Goal: Complete application form: Complete application form

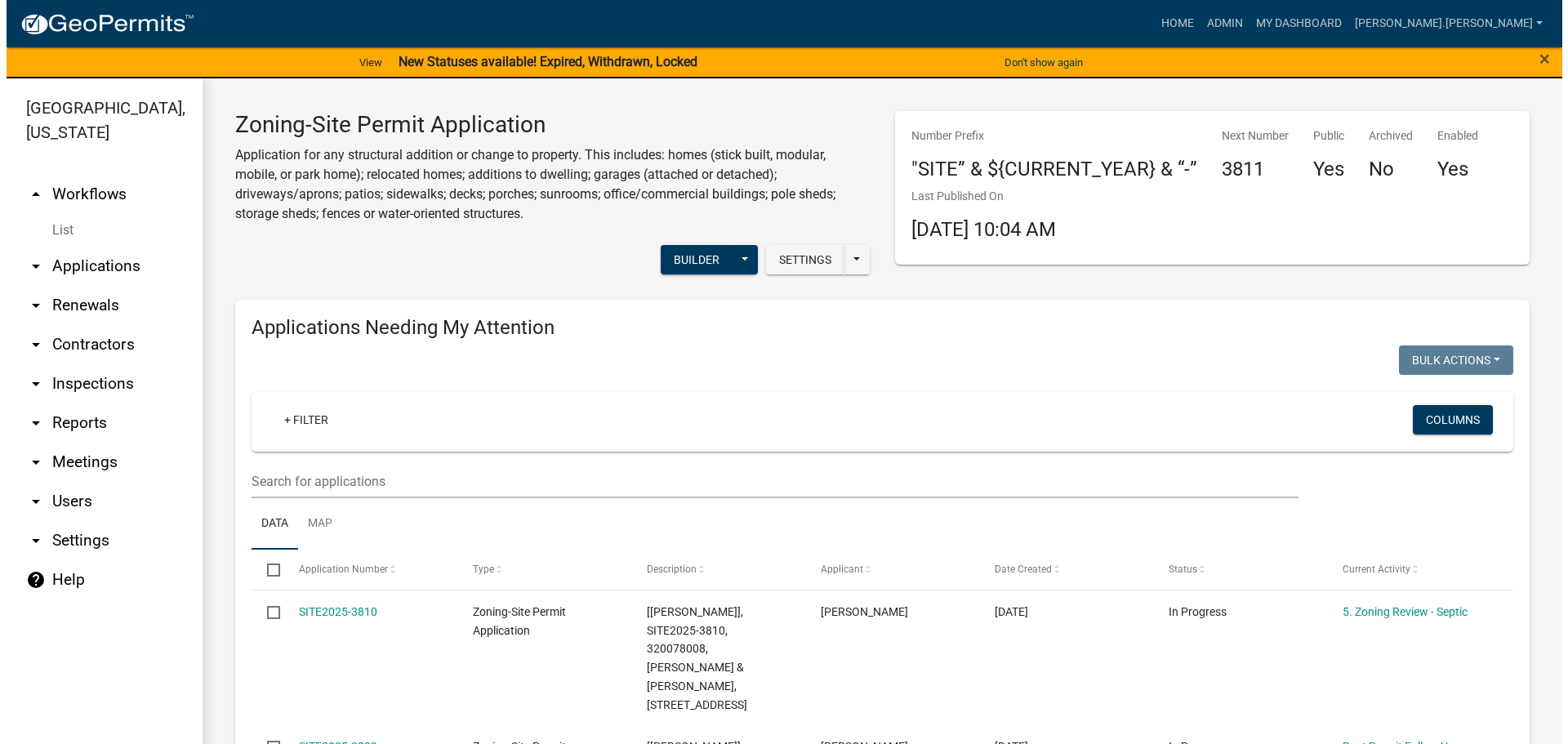
scroll to position [1478, 0]
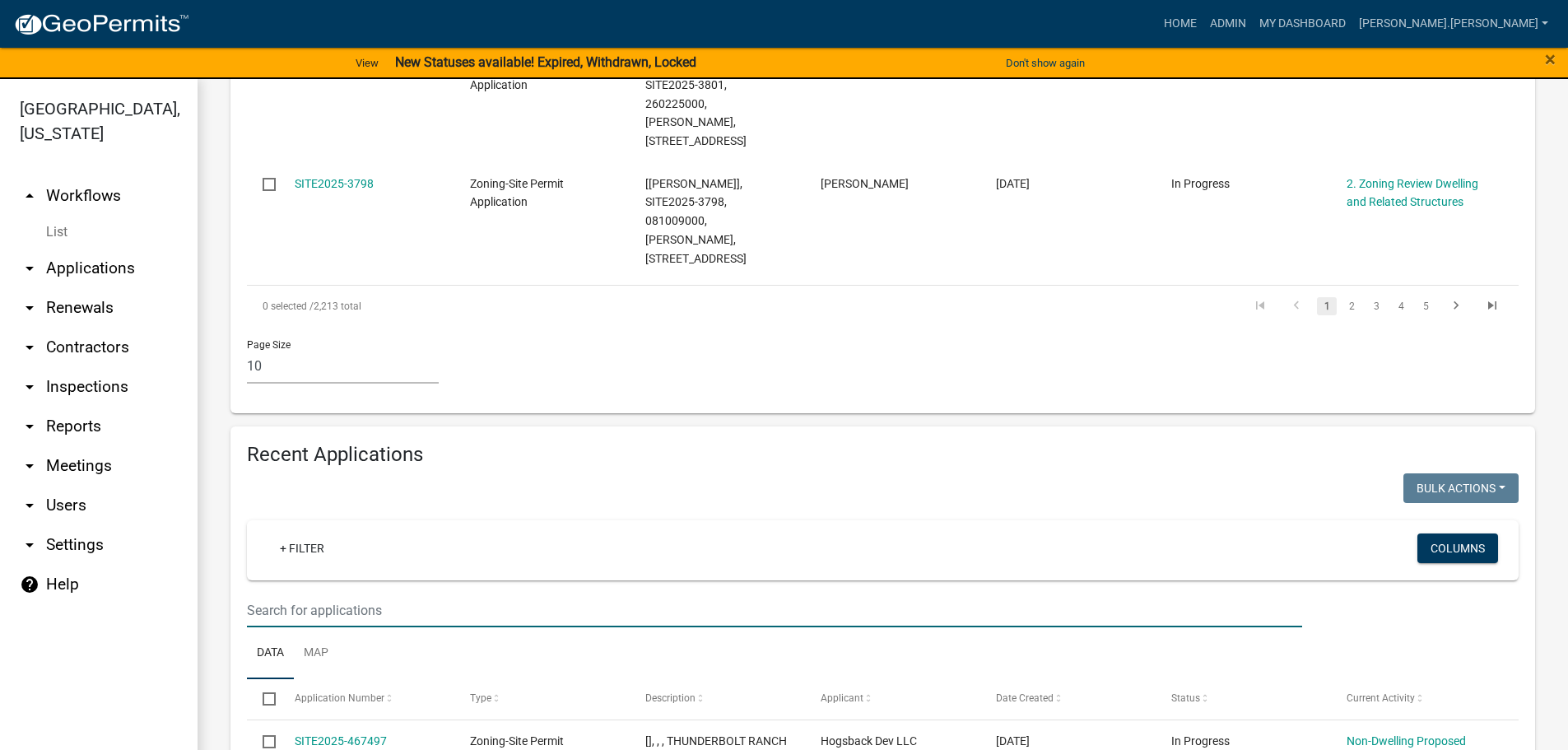
click at [548, 594] on input "text" at bounding box center [774, 610] width 1055 height 34
type input "chad hanson"
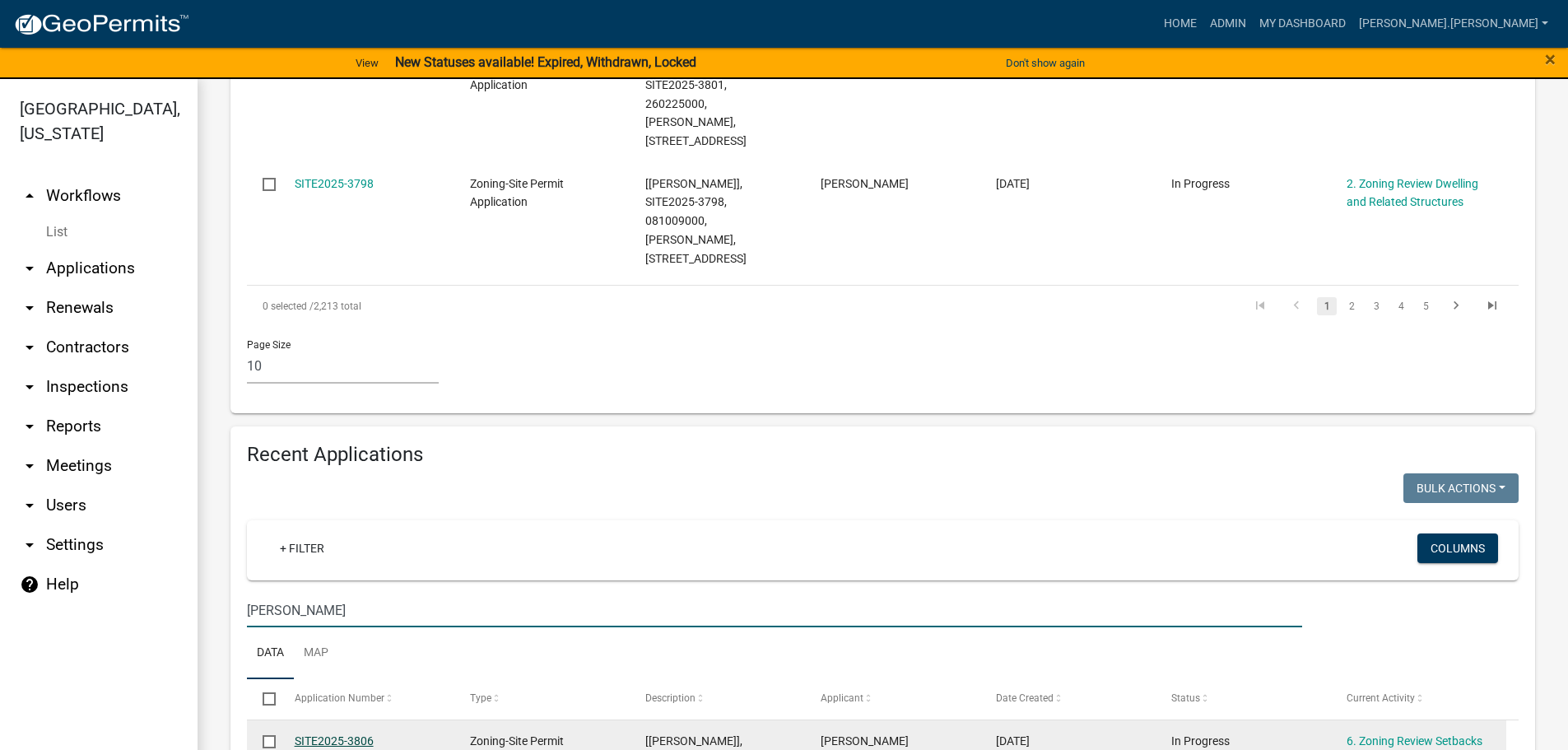
click at [322, 734] on link "SITE2025-3806" at bounding box center [334, 741] width 79 height 13
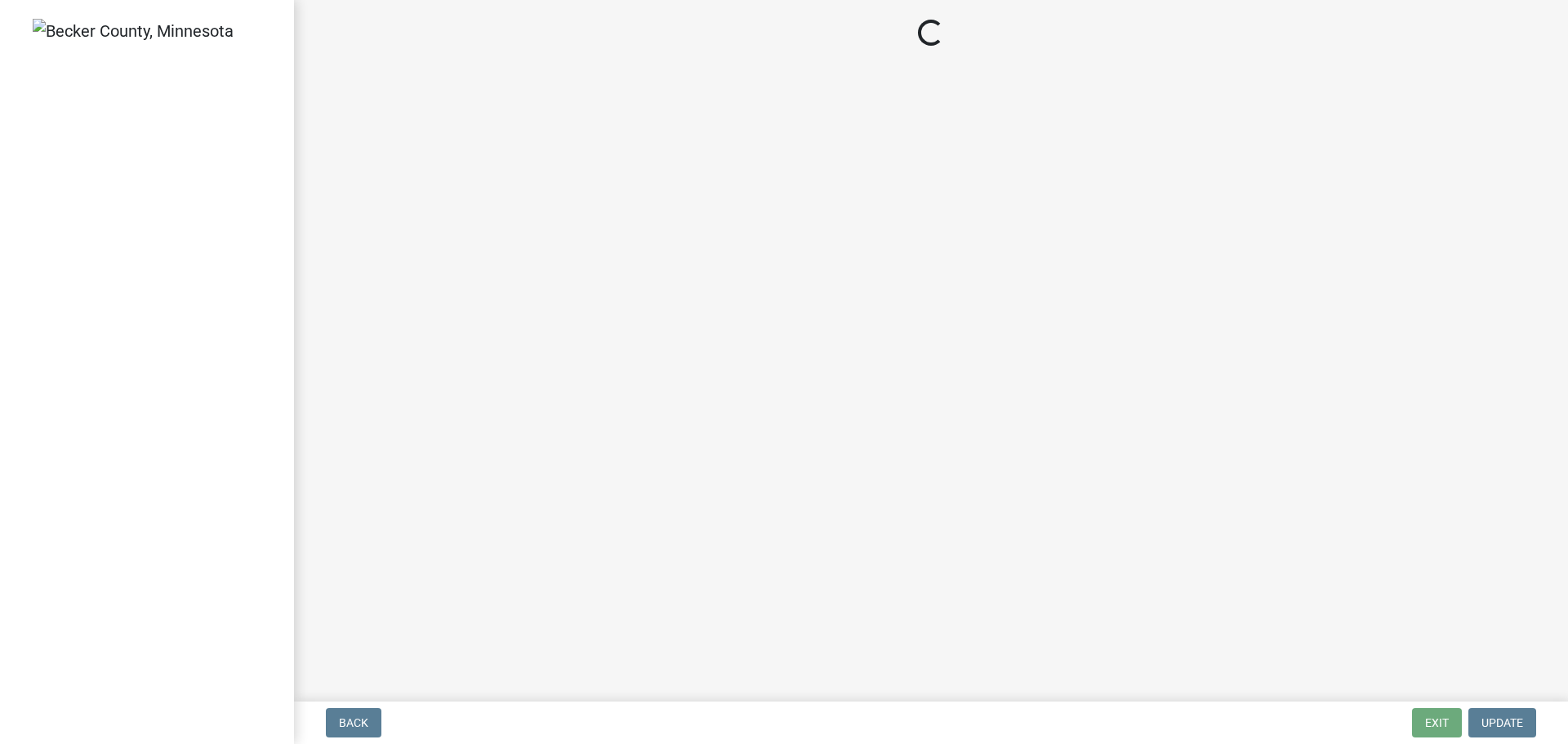
select select "cada6796-d529-4ebb-b6d4-faca8dd705c9"
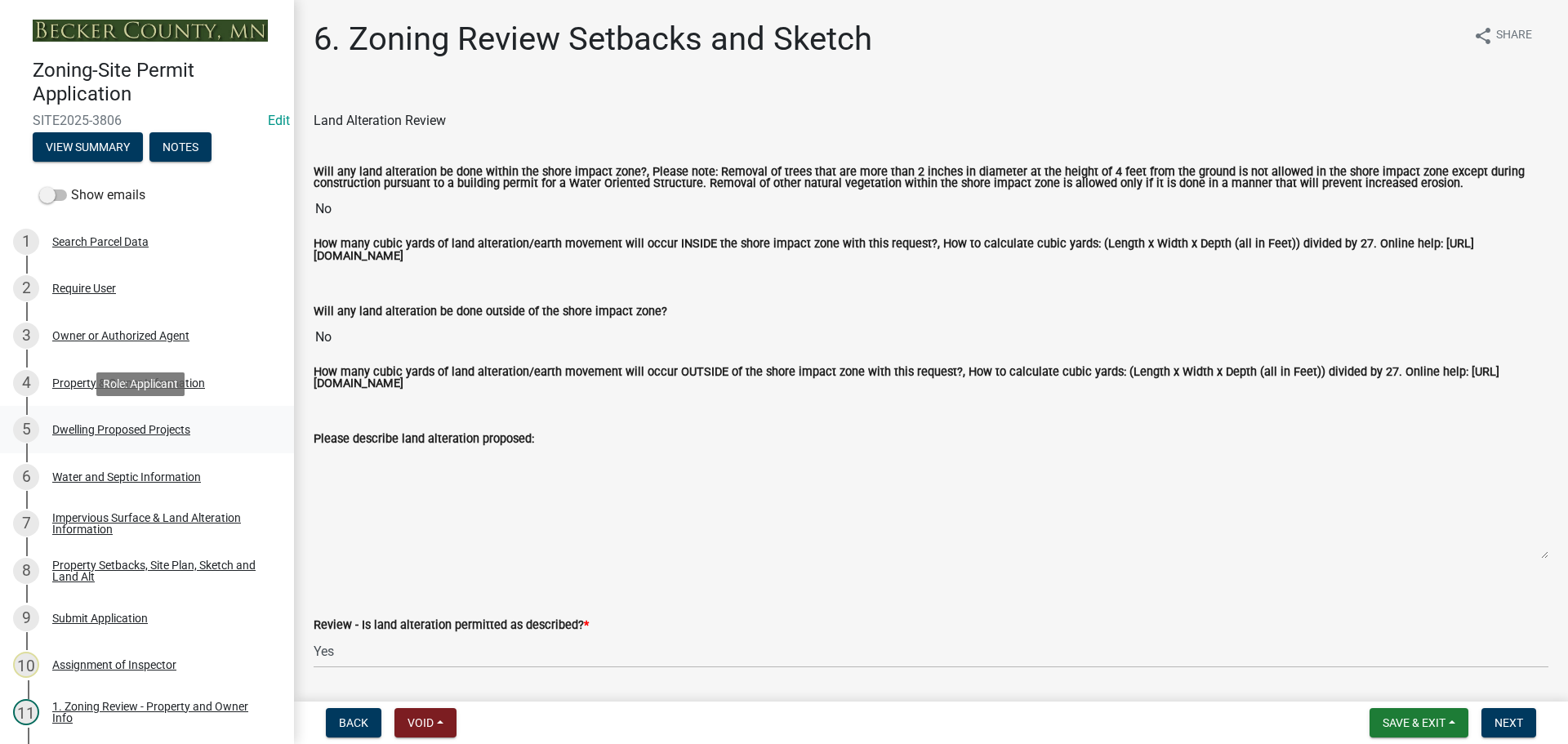
click at [143, 425] on div "Dwelling Proposed Projects" at bounding box center [121, 430] width 138 height 12
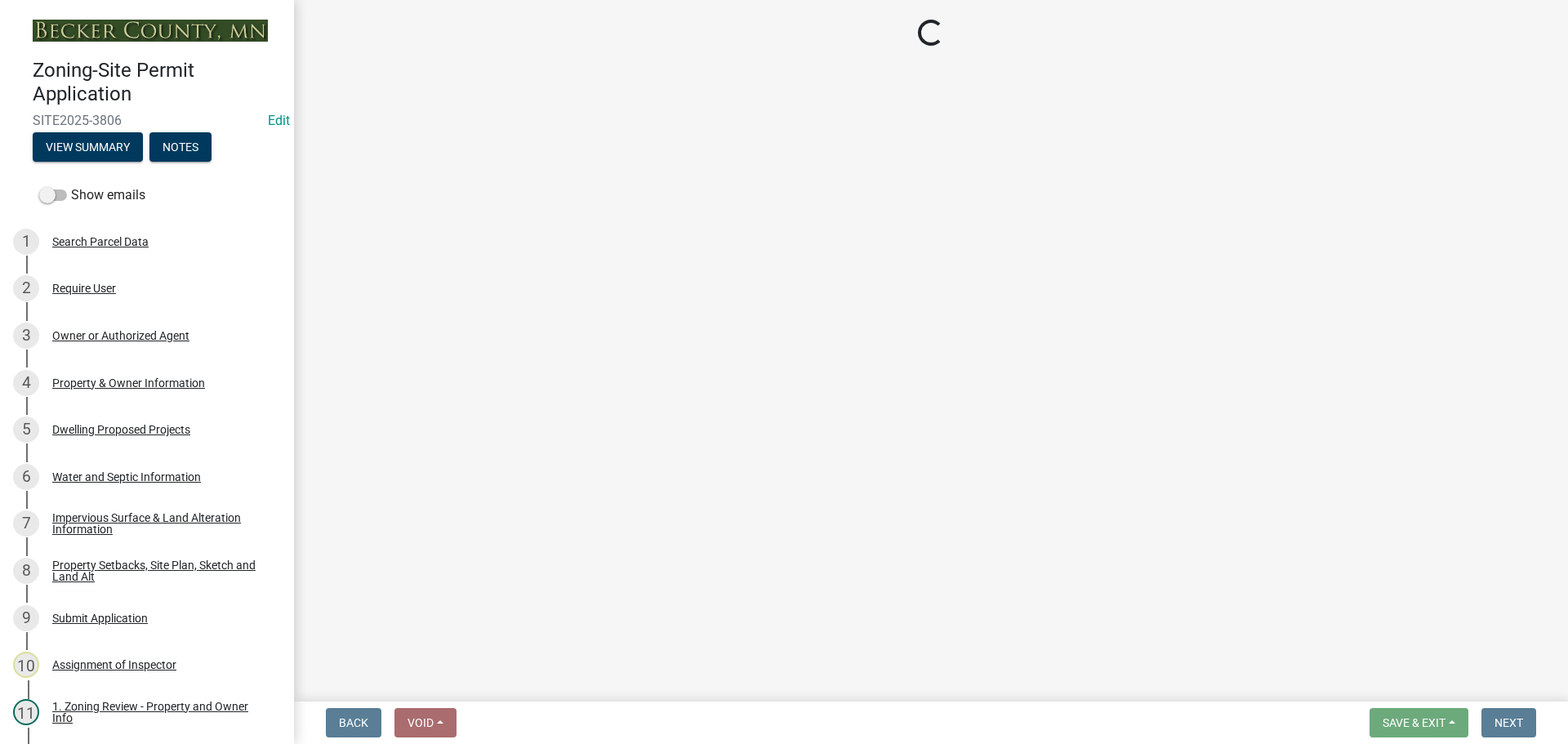
select select "a5b58647-72e6-4a45-9816-4b1990647a33"
select select "566f81cc-4b3f-4ecb-9f16-a2b313352c61"
select select "11c1c089-3b44-43c0-9549-3c9eeea2451f"
select select "c9167b10-c8af-43f1-9f68-16f8bce45d4f"
select select "8e4dc0e1-7dfa-4afc-85b9-5ad40795f204"
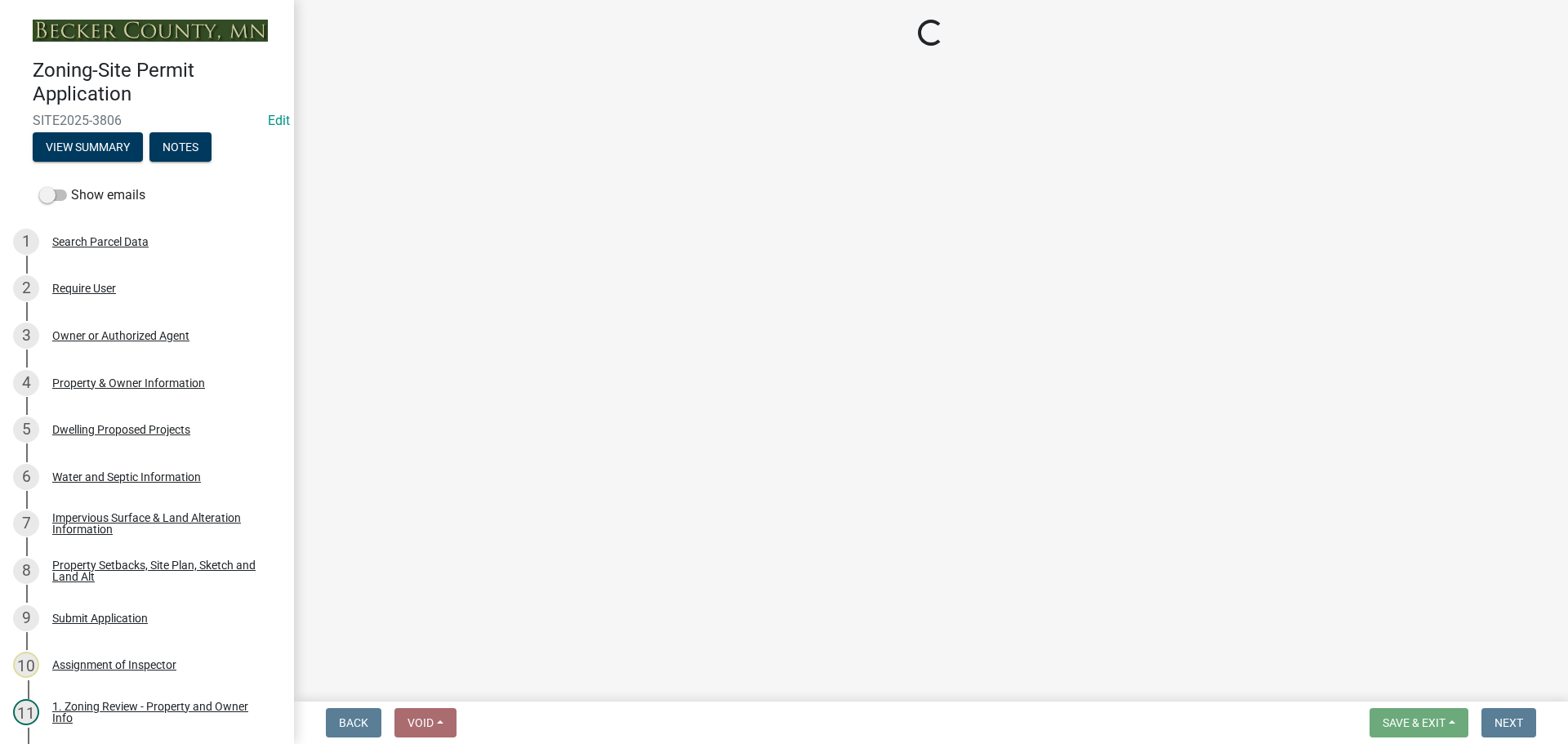
select select "ffb5c059-616d-4e71-8b5a-0d232edbecbf"
select select "2a4df672-fef0-4adc-a93c-5bc0a50cba9a"
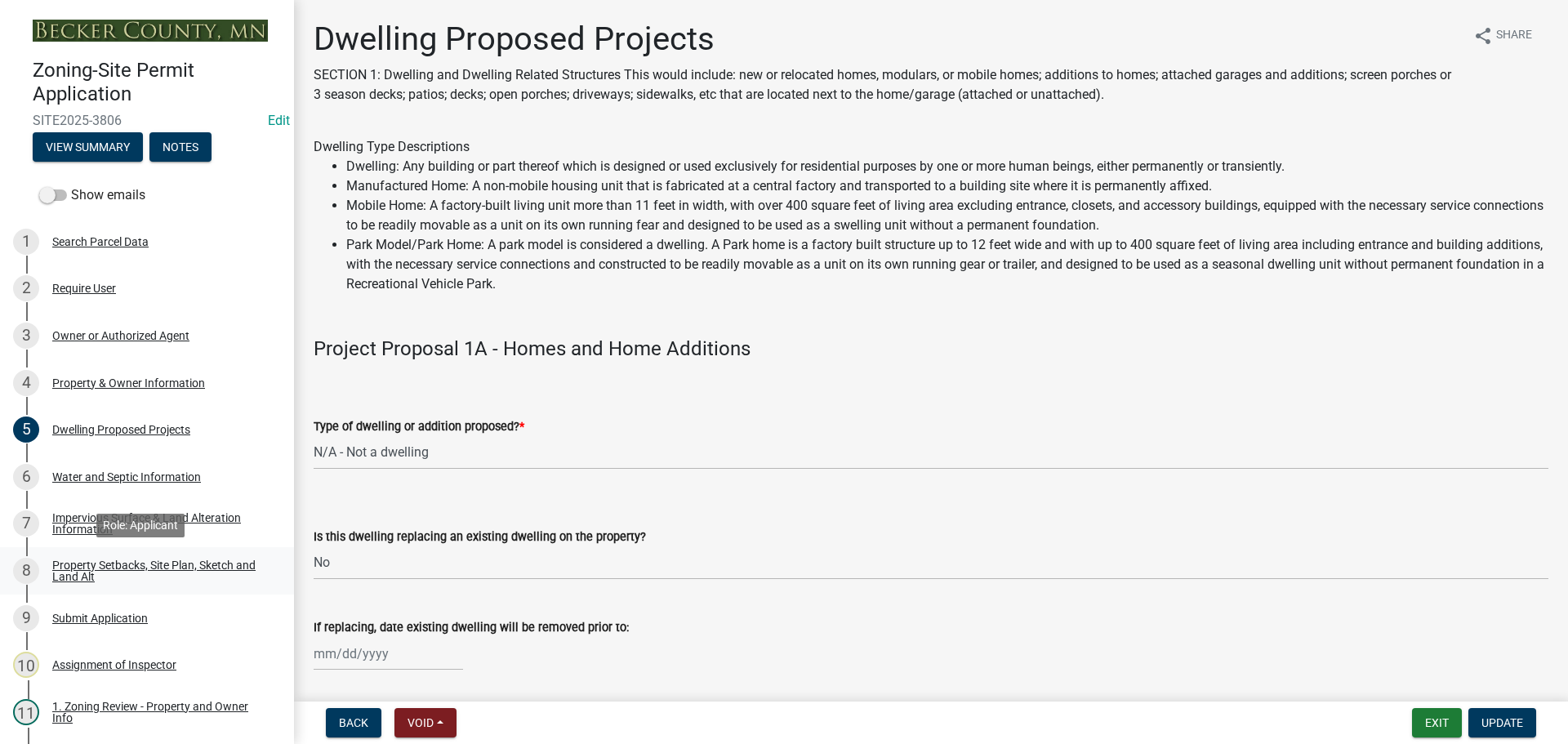
click at [106, 566] on div "Property Setbacks, Site Plan, Sketch and Land Alt" at bounding box center [159, 571] width 216 height 23
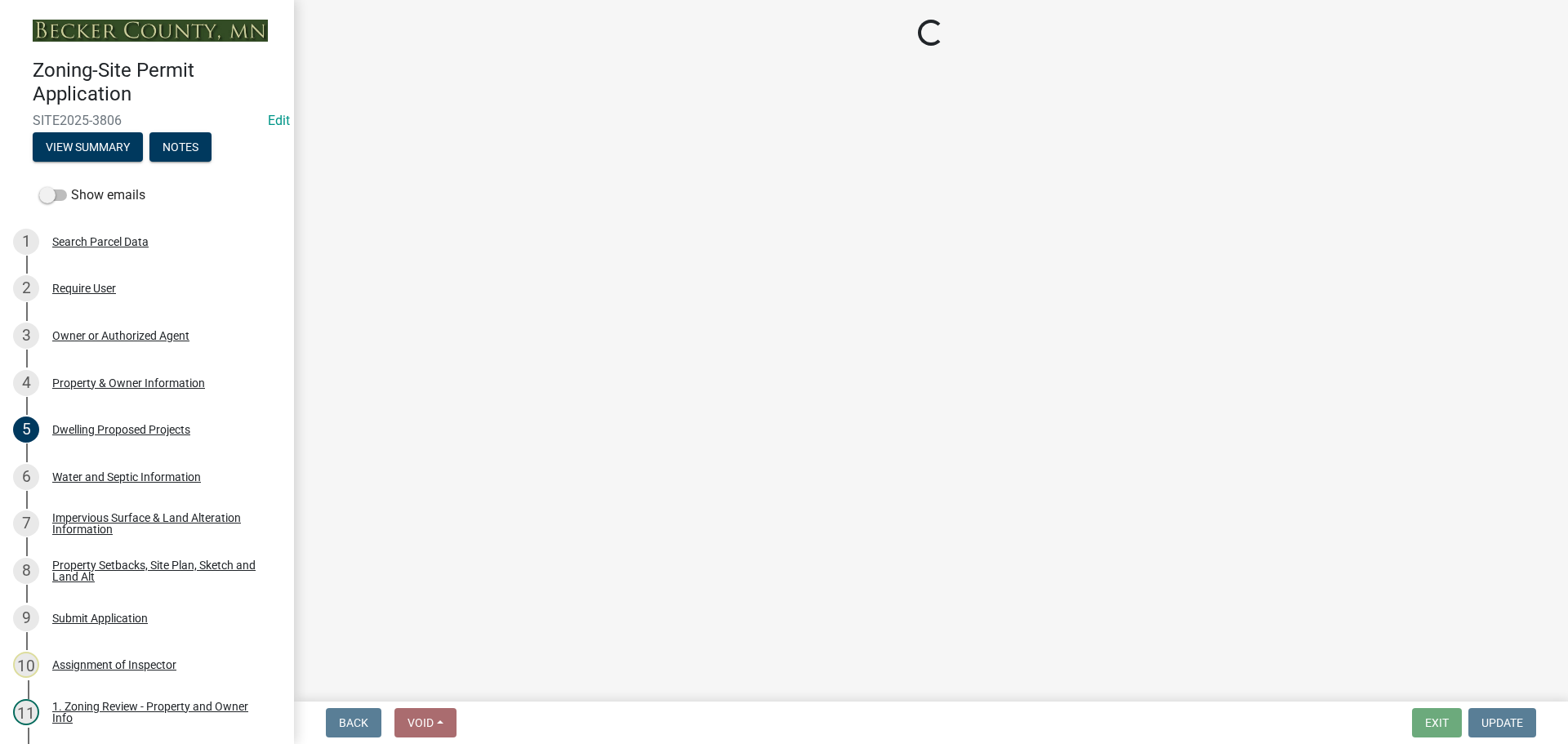
select select "d89fbfa0-1150-4954-b91c-9d482c9530a3"
select select "b56a4575-9846-47cf-8067-c59a4853da22"
select select "12f785fb-c378-4b18-841c-21c73dc99083"
select select "e8ab2dc3-aa3f-46f3-9b4a-37eb25ad84af"
select select "b98836ba-4715-455d-97ab-be9a9df498a8"
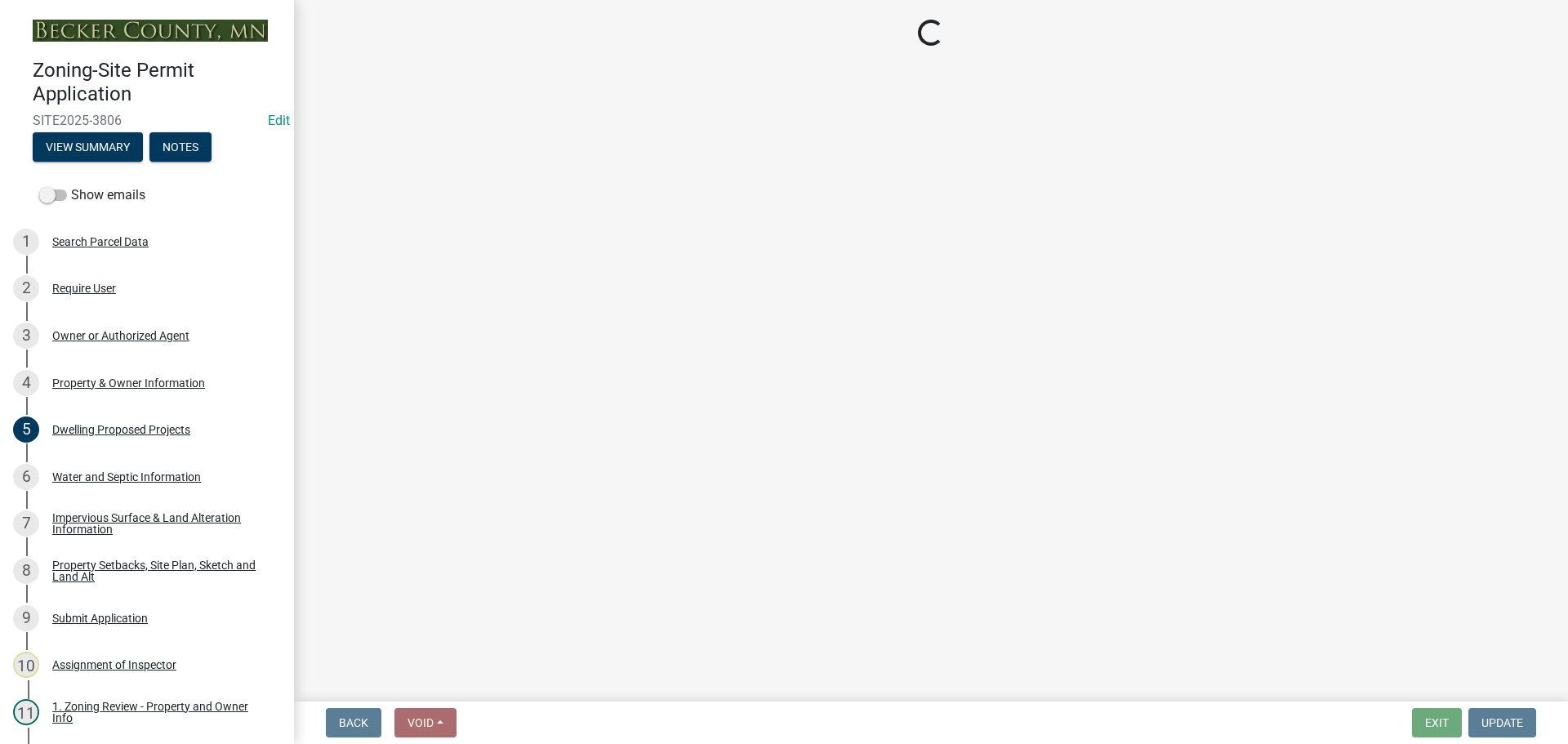
select select "288143c3-cc30-40f5-bb2a-2522511345b2"
select select "1c6b2b2e-439c-462d-bb45-b31f31c95a9c"
select select "4421853d-5e11-4b64-95ec-6c47066881cc"
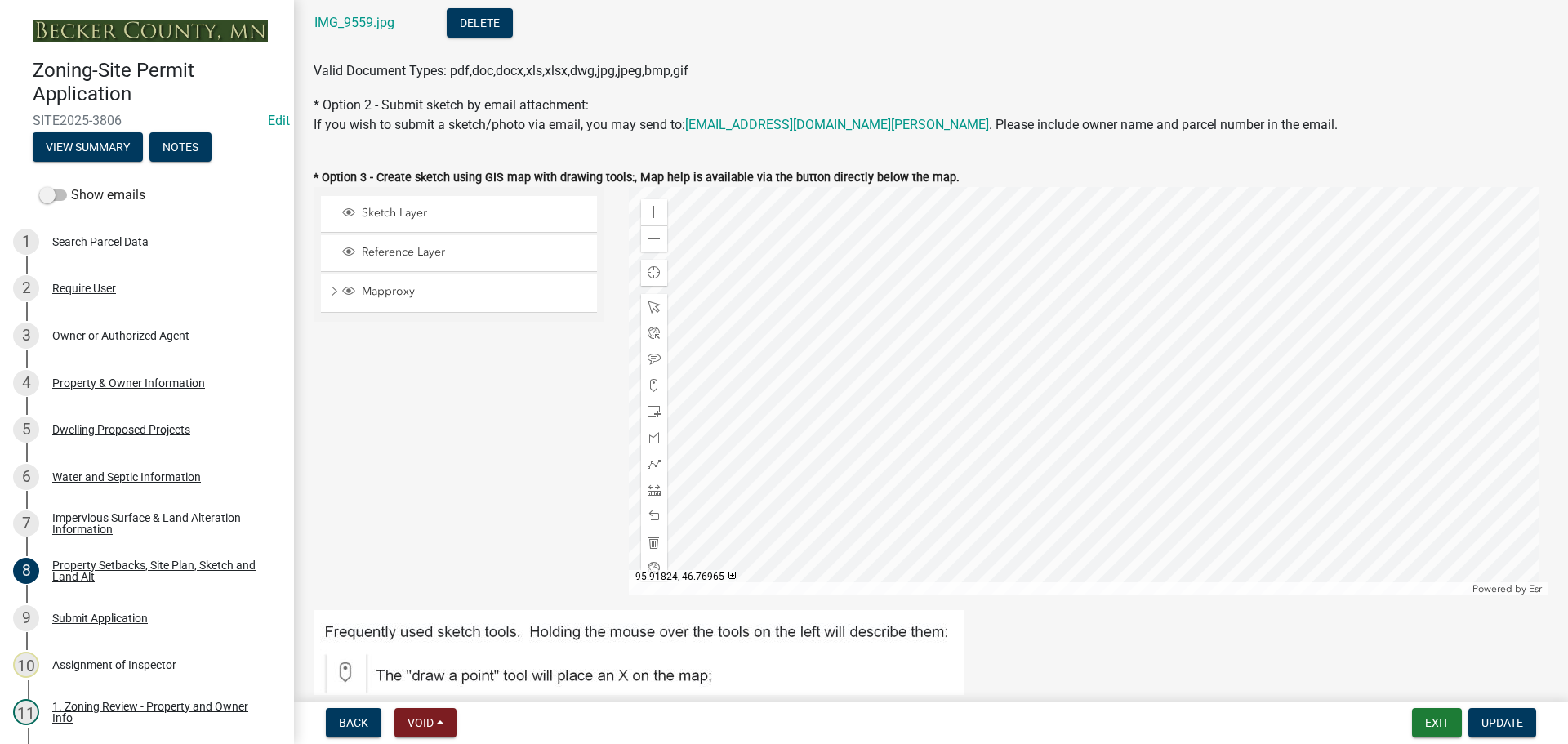
scroll to position [735, 0]
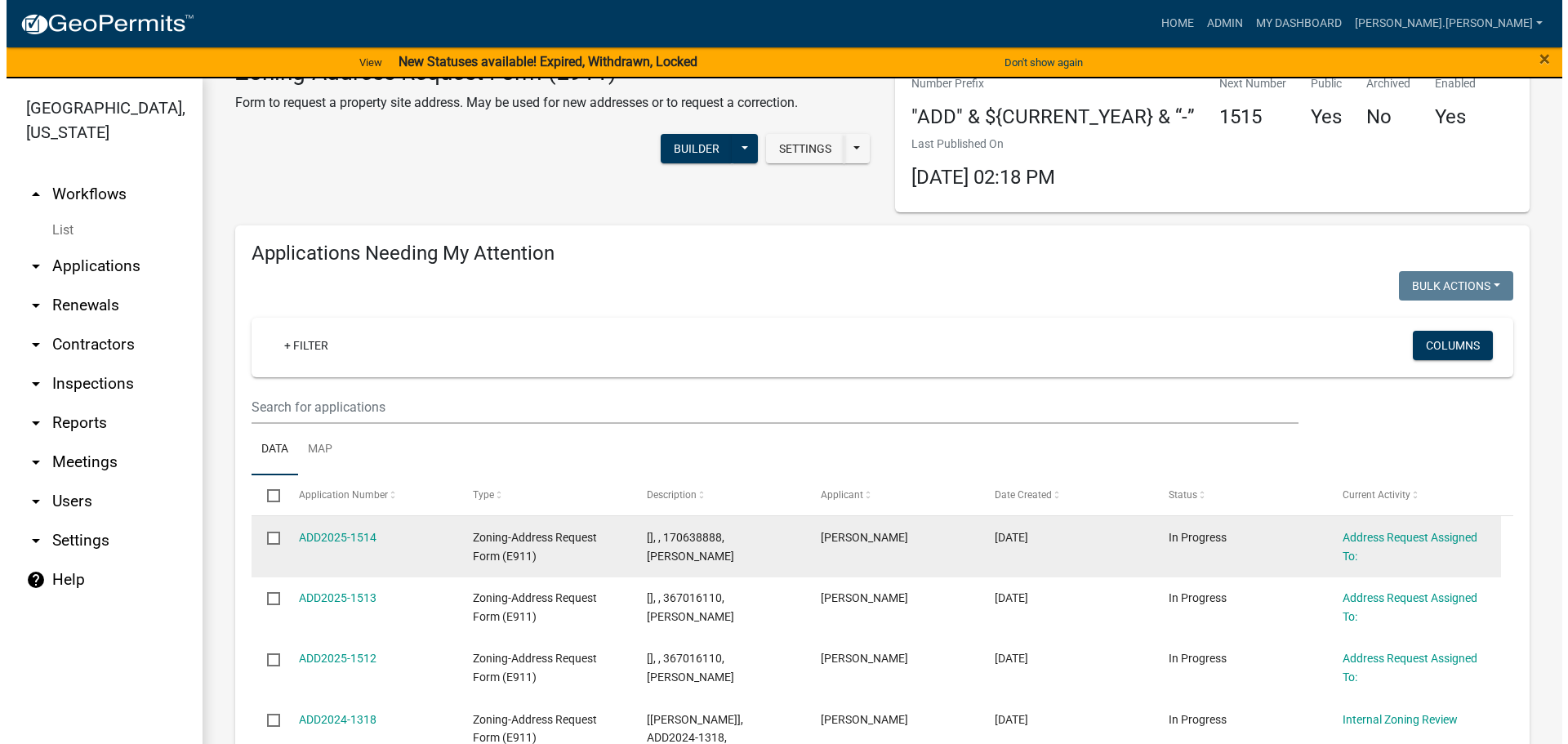
scroll to position [82, 0]
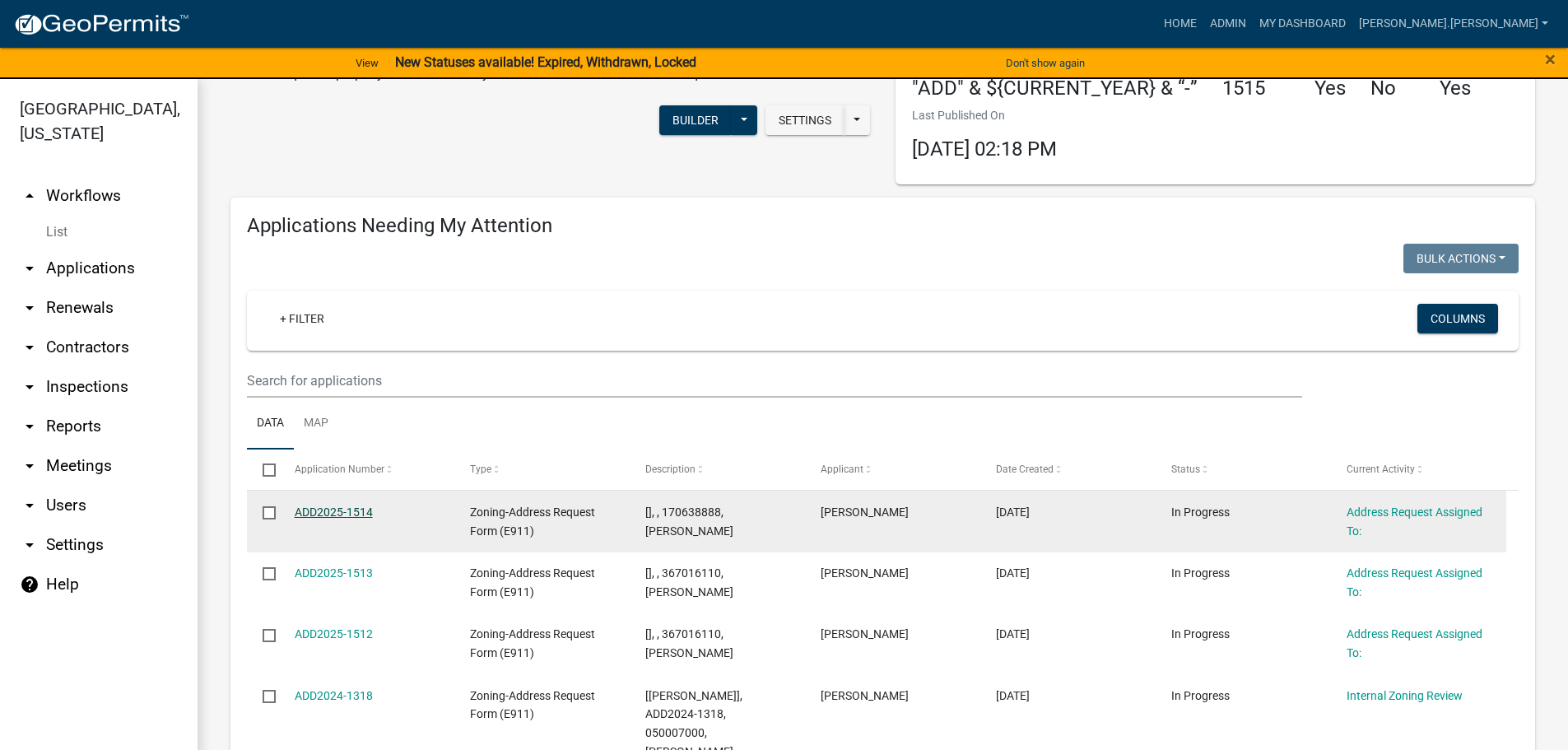
click at [363, 507] on link "ADD2025-1514" at bounding box center [333, 512] width 78 height 13
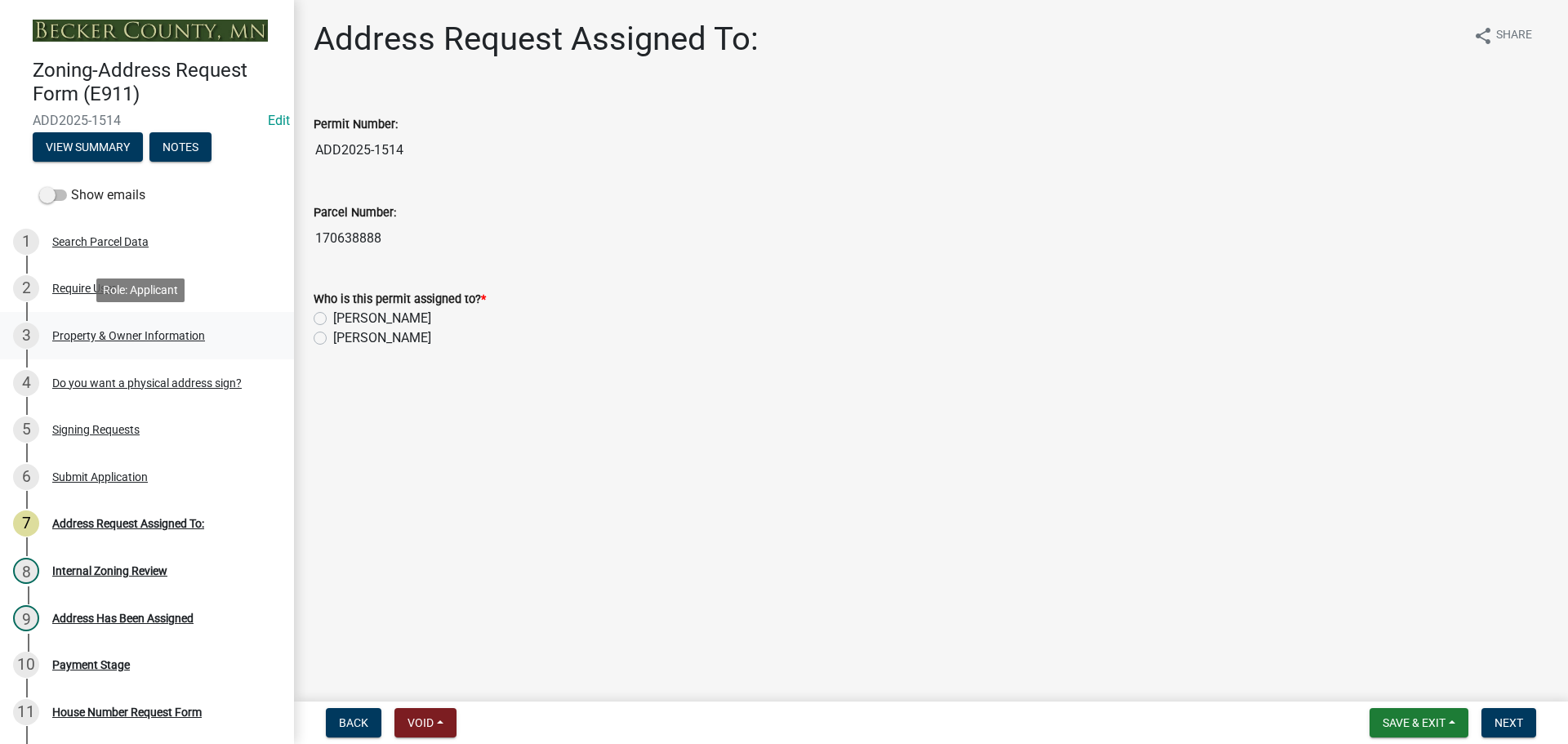
click at [114, 336] on div "Property & Owner Information" at bounding box center [128, 335] width 153 height 12
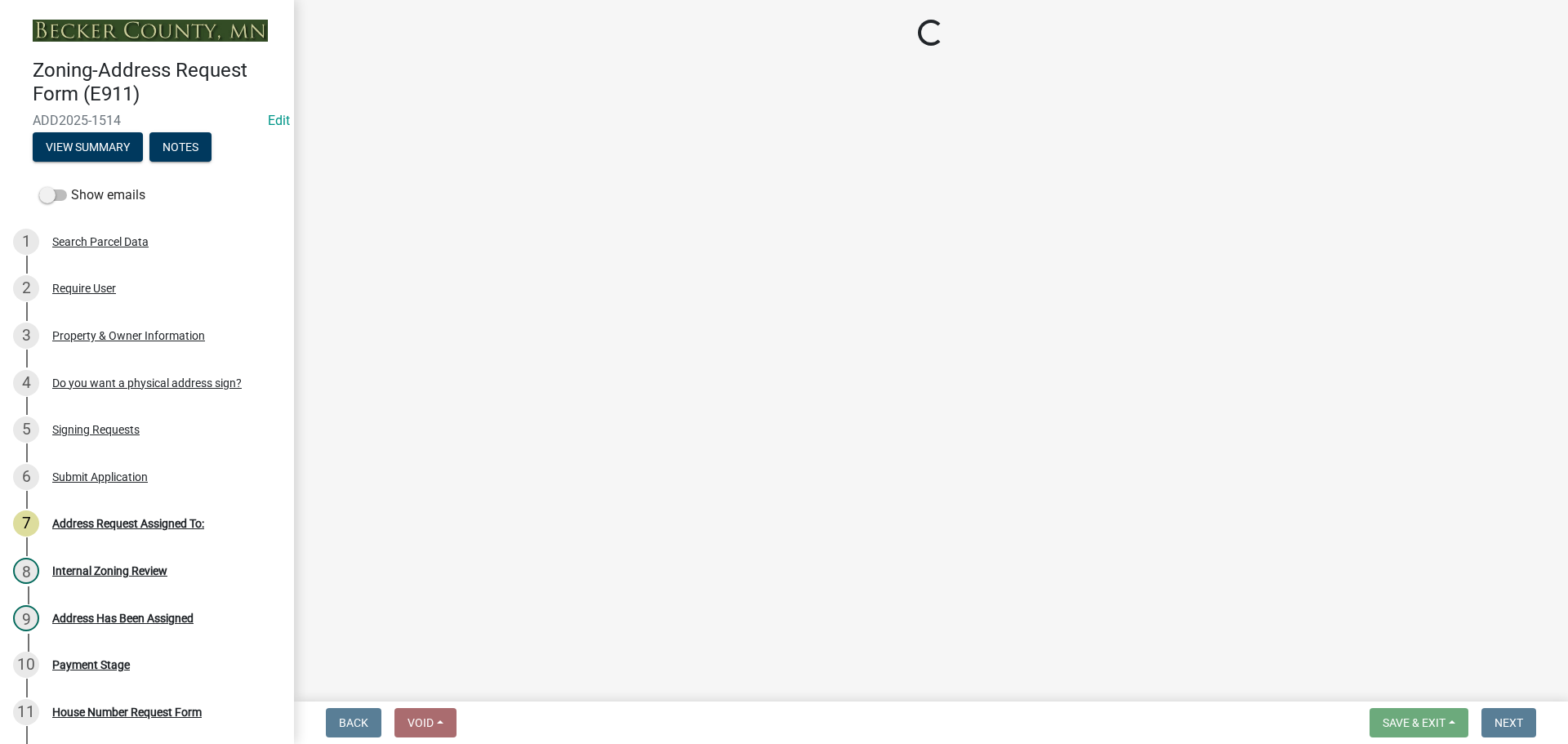
select select "8775ec63-ede9-459d-84c3-72542b8a1231"
select select "9713d348-d2a0-499f-b5a4-c0ec60c22a78"
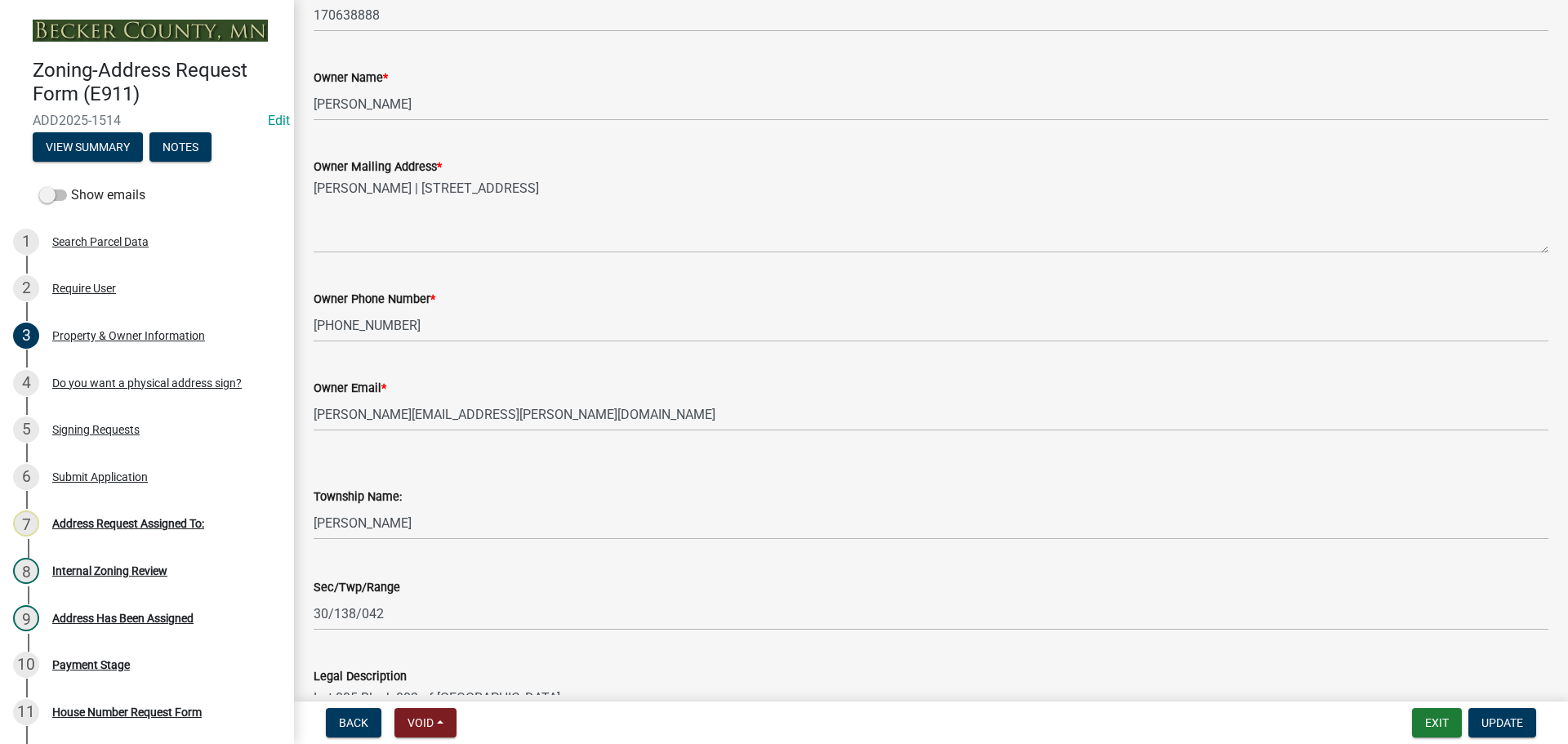
scroll to position [409, 0]
